Goal: Communication & Community: Answer question/provide support

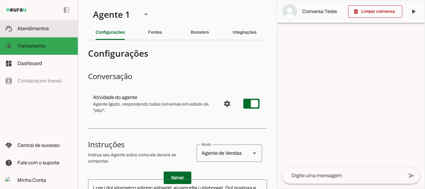
click at [30, 28] on span "Atendimentos" at bounding box center [32, 28] width 31 height 5
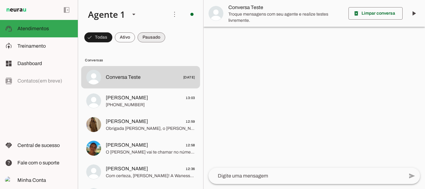
click at [112, 36] on span at bounding box center [98, 37] width 28 height 15
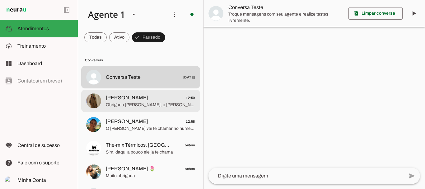
click at [131, 99] on span "[PERSON_NAME]" at bounding box center [127, 97] width 42 height 7
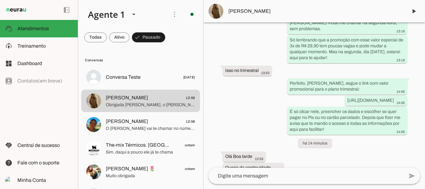
scroll to position [1093, 0]
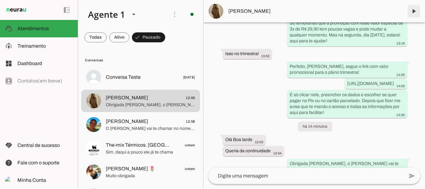
click at [412, 11] on span at bounding box center [413, 11] width 15 height 15
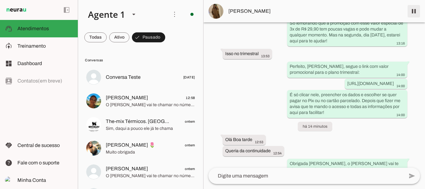
click at [414, 12] on span at bounding box center [413, 11] width 15 height 15
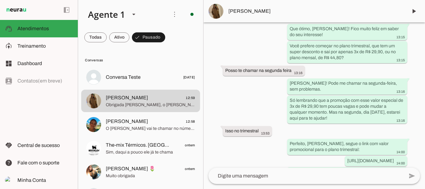
scroll to position [1119, 0]
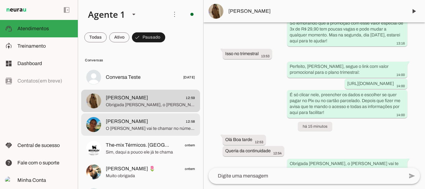
click at [127, 119] on span "[PERSON_NAME]" at bounding box center [127, 121] width 42 height 7
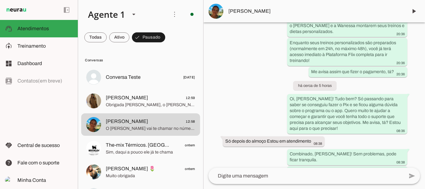
scroll to position [1605, 0]
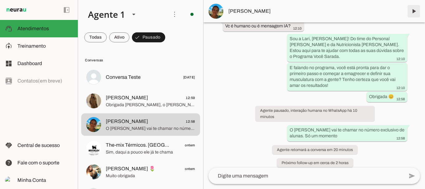
click at [413, 10] on span at bounding box center [413, 11] width 15 height 15
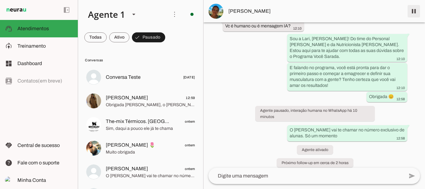
click at [414, 13] on span at bounding box center [413, 11] width 15 height 15
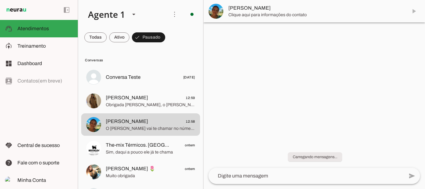
scroll to position [0, 0]
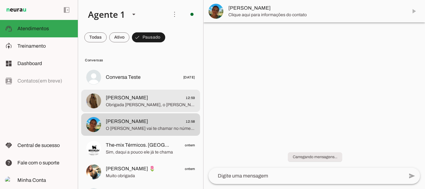
click at [118, 103] on span "Obrigada [PERSON_NAME], o [PERSON_NAME] vai te chamar no número exclusivo de al…" at bounding box center [150, 105] width 89 height 6
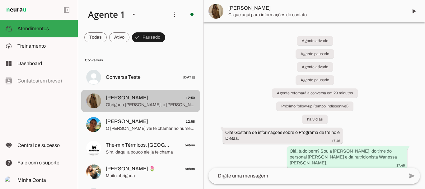
scroll to position [1119, 0]
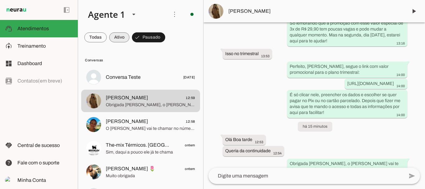
click at [107, 34] on span at bounding box center [95, 37] width 22 height 15
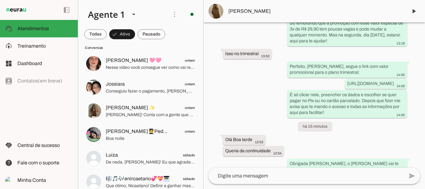
scroll to position [588, 0]
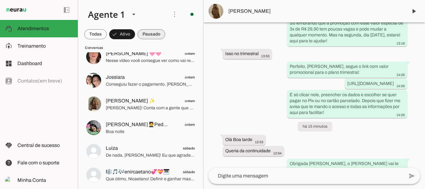
click at [107, 35] on span at bounding box center [95, 34] width 22 height 15
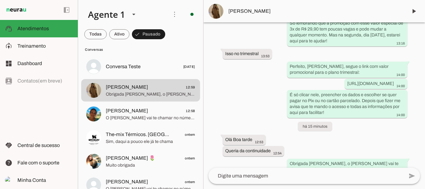
scroll to position [5, 0]
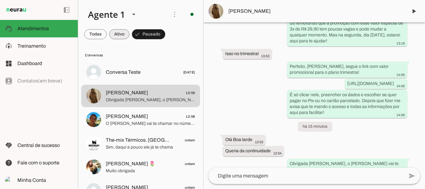
click at [107, 33] on span at bounding box center [95, 34] width 22 height 15
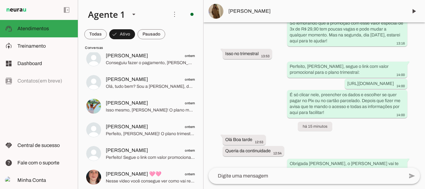
scroll to position [509, 0]
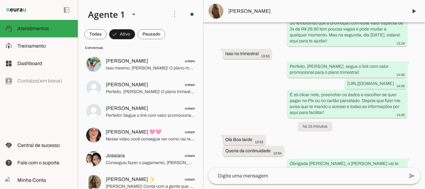
click at [208, 35] on div "Agente 1 Criar Agente Você atingiu o limite de IAs Neurau permitidas. Atualize …" at bounding box center [251, 94] width 347 height 189
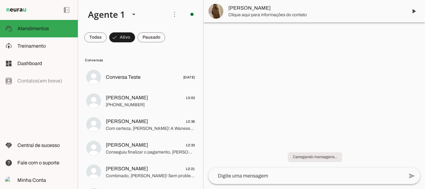
scroll to position [0, 0]
click at [107, 35] on span at bounding box center [95, 37] width 22 height 15
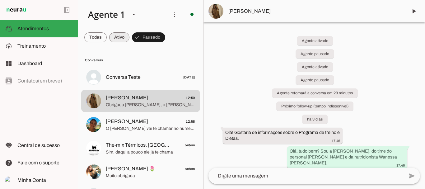
click at [107, 38] on span at bounding box center [95, 37] width 22 height 15
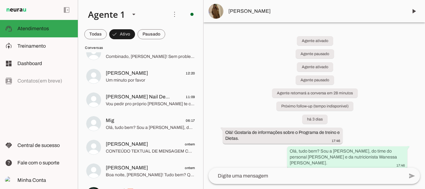
scroll to position [126, 0]
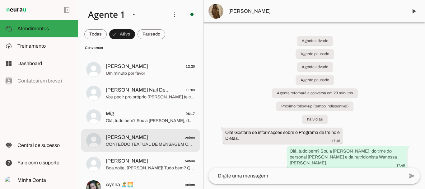
click at [136, 138] on span "[PERSON_NAME]" at bounding box center [127, 136] width 42 height 7
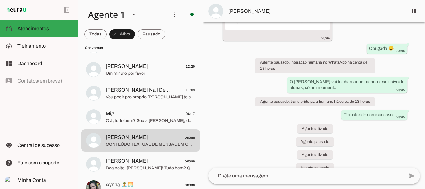
scroll to position [1062, 0]
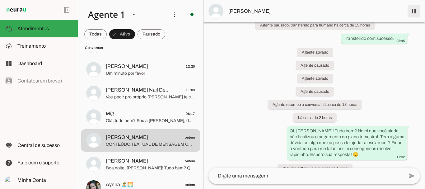
click at [412, 13] on span at bounding box center [413, 11] width 15 height 15
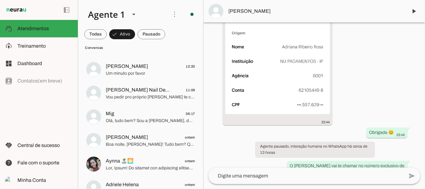
scroll to position [1088, 0]
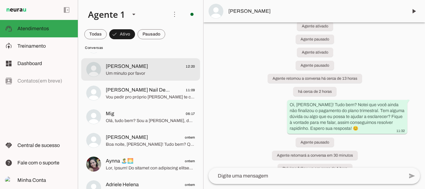
click at [124, 67] on span "[PERSON_NAME]" at bounding box center [127, 65] width 42 height 7
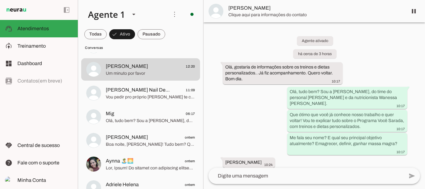
click at [424, 72] on div at bounding box center [313, 94] width 221 height 189
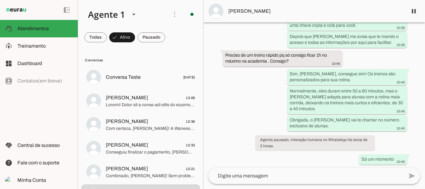
scroll to position [620, 0]
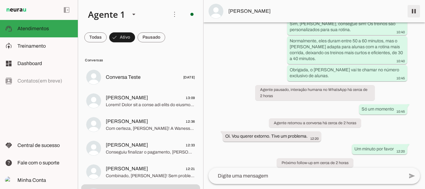
click at [415, 11] on span at bounding box center [413, 11] width 15 height 15
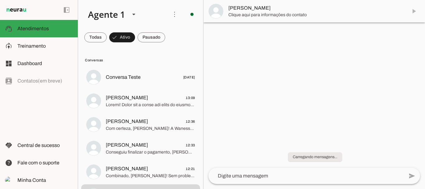
scroll to position [0, 0]
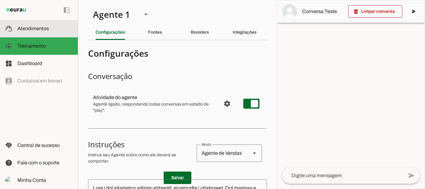
click at [32, 28] on span "Atendimentos" at bounding box center [32, 28] width 31 height 5
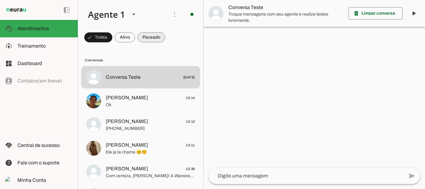
click at [112, 38] on span at bounding box center [98, 37] width 28 height 15
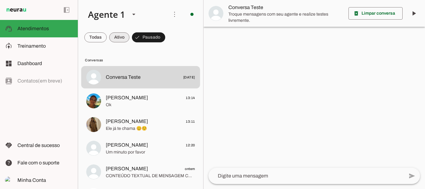
click at [107, 36] on span at bounding box center [95, 37] width 22 height 15
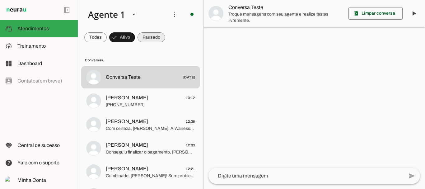
click at [107, 37] on span at bounding box center [95, 37] width 22 height 15
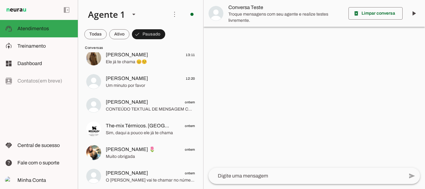
scroll to position [59, 0]
